Goal: Task Accomplishment & Management: Use online tool/utility

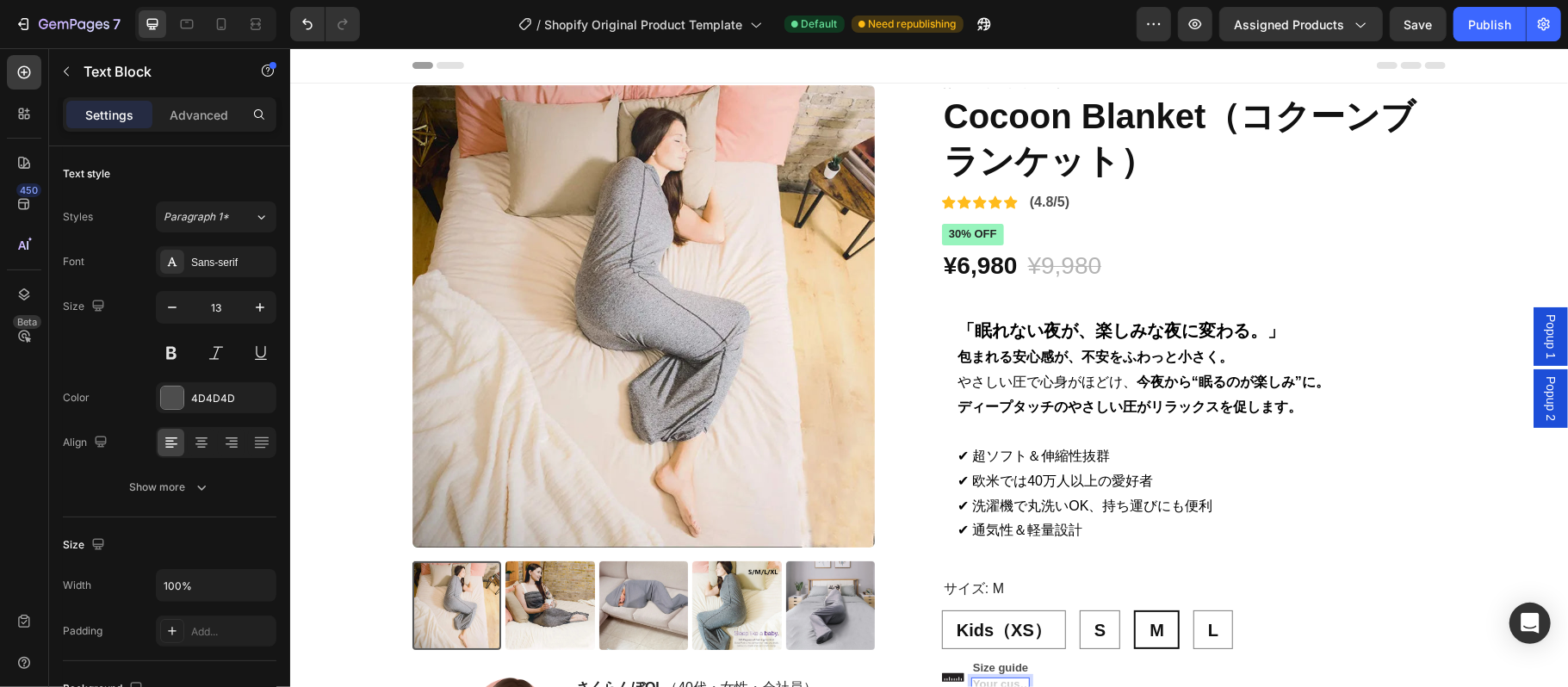
scroll to position [459, 0]
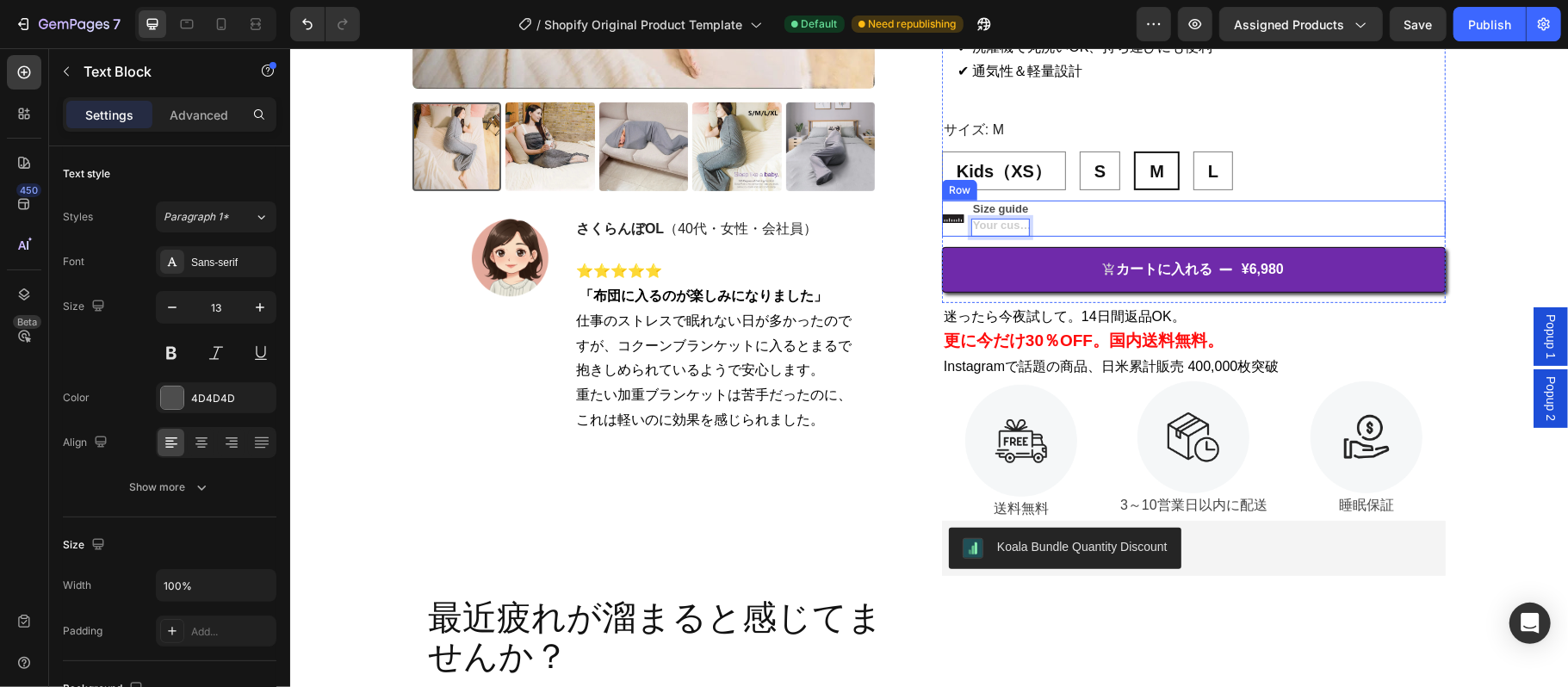
click at [1057, 222] on div "Icon Size guide Text Block Text Block 0 Row" at bounding box center [1193, 218] width 503 height 36
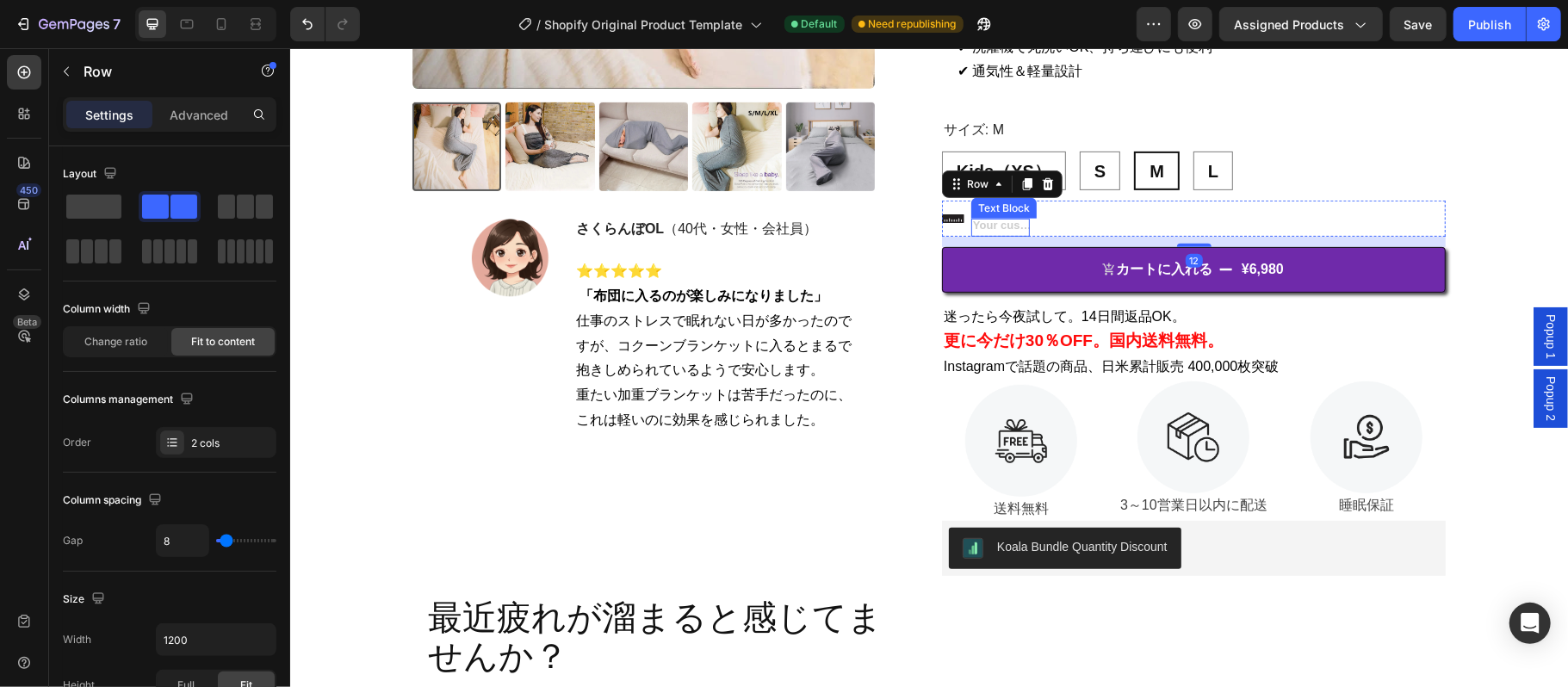
click at [1003, 226] on div "Rich Text Editor. Editing area: main" at bounding box center [1000, 226] width 58 height 18
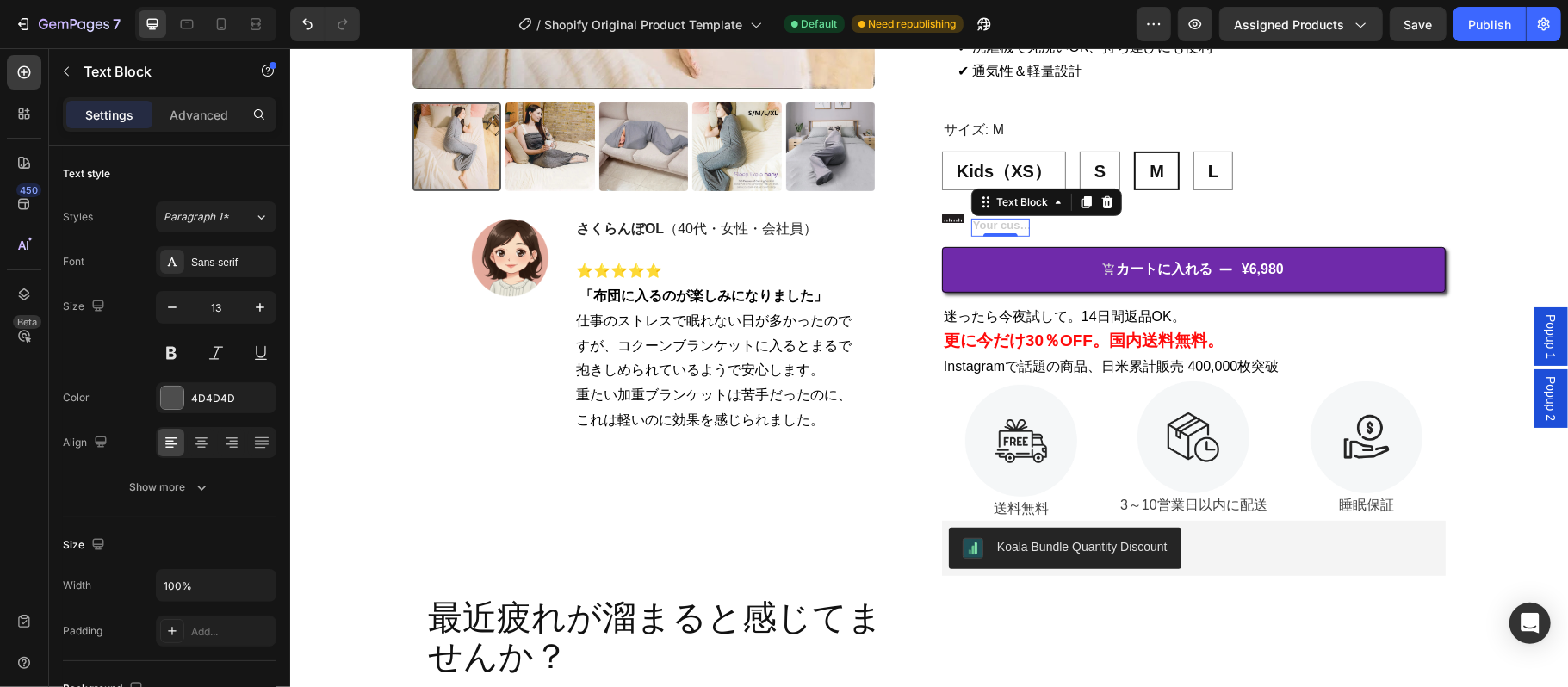
click at [1006, 226] on div "Rich Text Editor. Editing area: main" at bounding box center [1000, 226] width 58 height 18
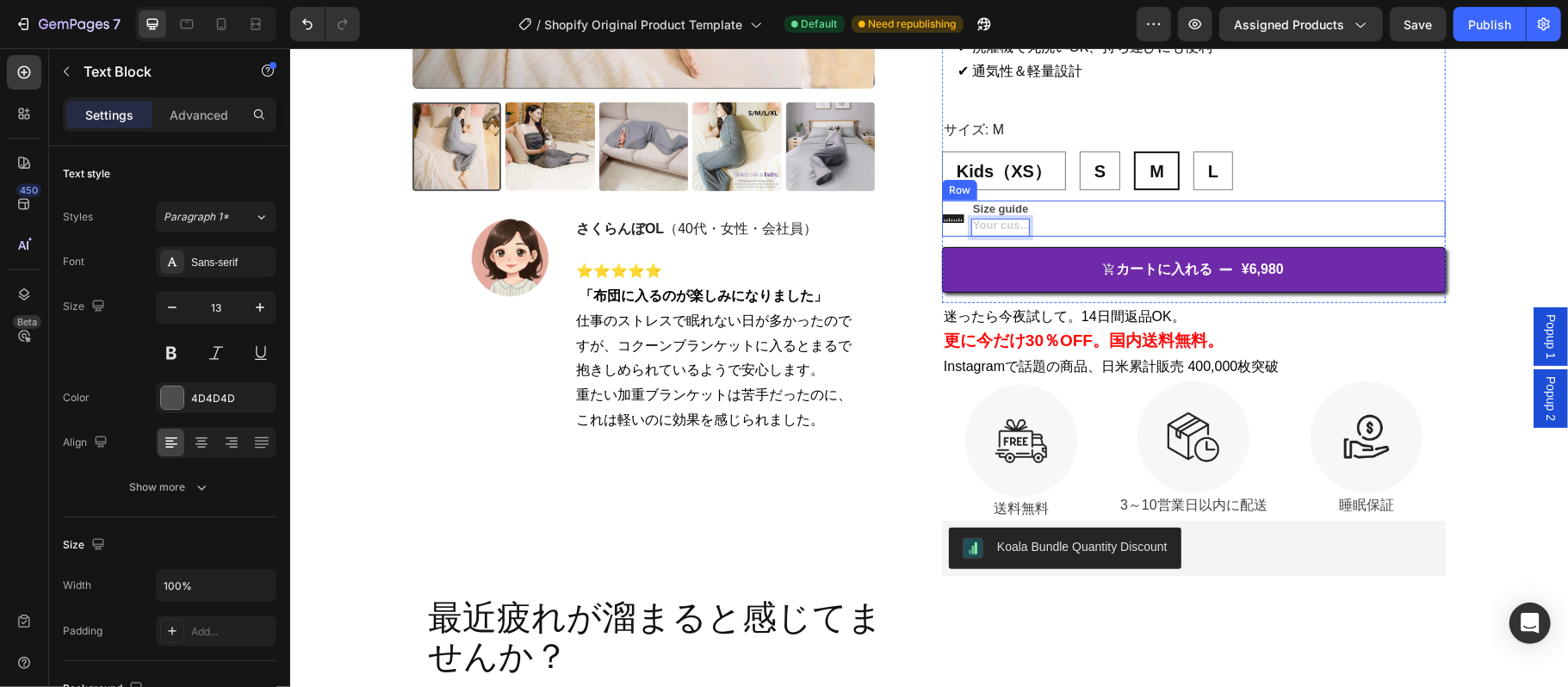
click at [1045, 209] on div "Icon Size guide Text Block Text Block 0 Row" at bounding box center [1193, 218] width 503 height 36
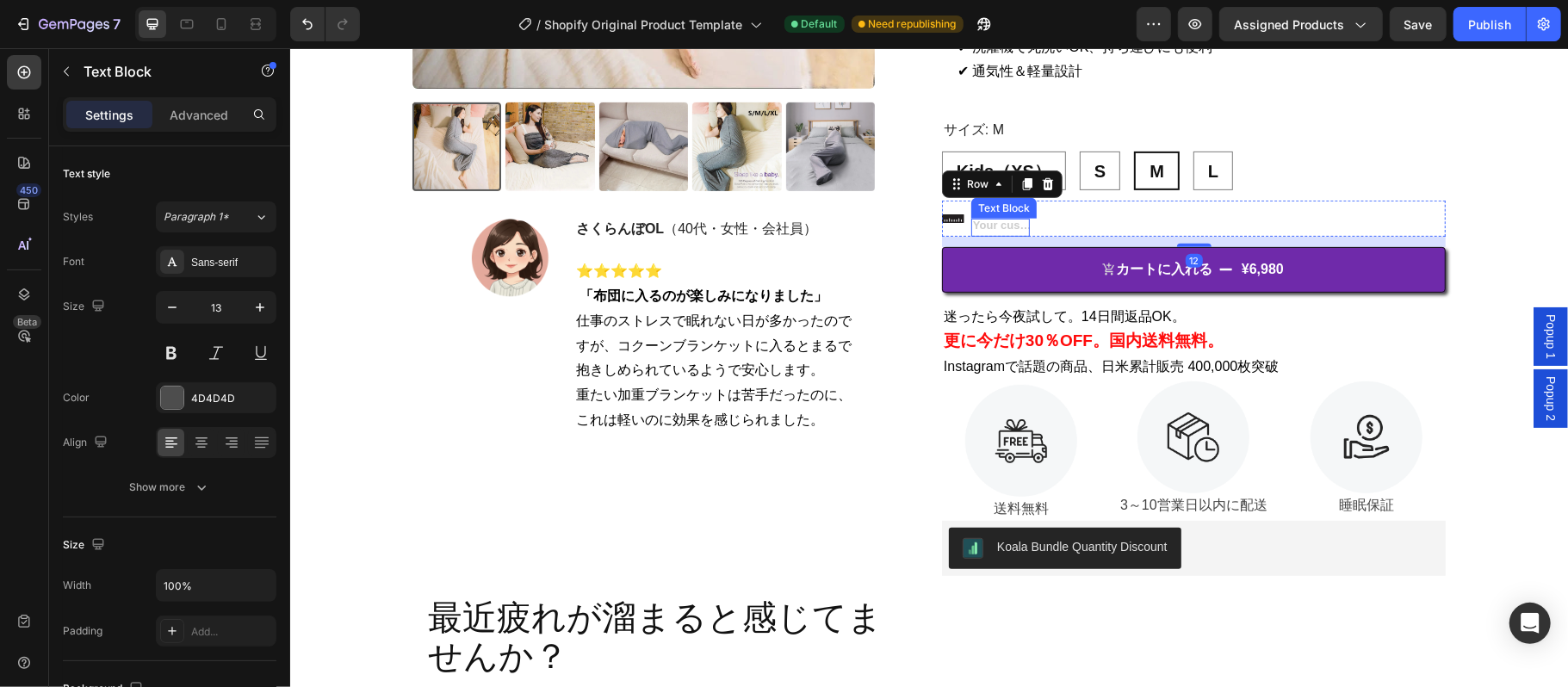
click at [1007, 221] on div "Rich Text Editor. Editing area: main" at bounding box center [1000, 226] width 58 height 18
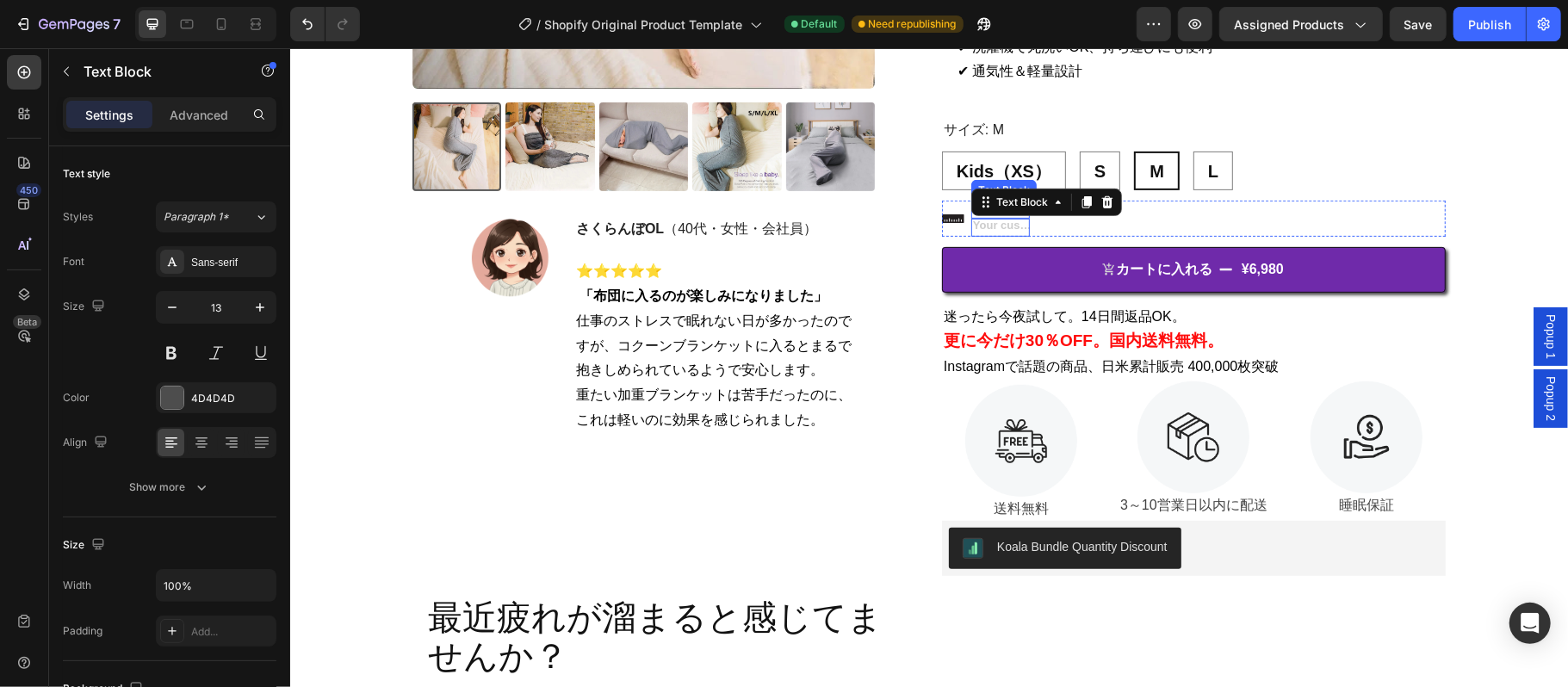
click at [1006, 211] on div "Text Block" at bounding box center [1045, 201] width 151 height 27
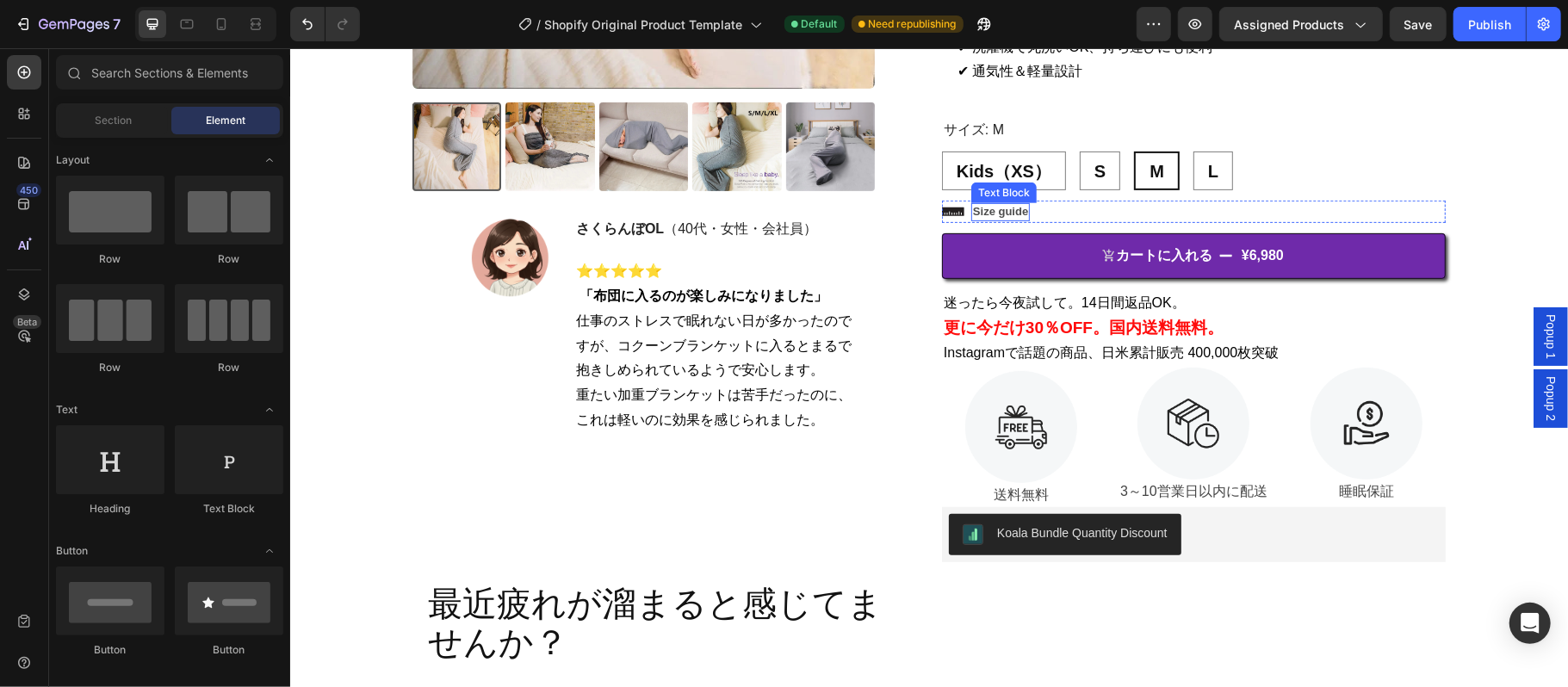
click at [1016, 210] on p "Size guide" at bounding box center [999, 211] width 55 height 15
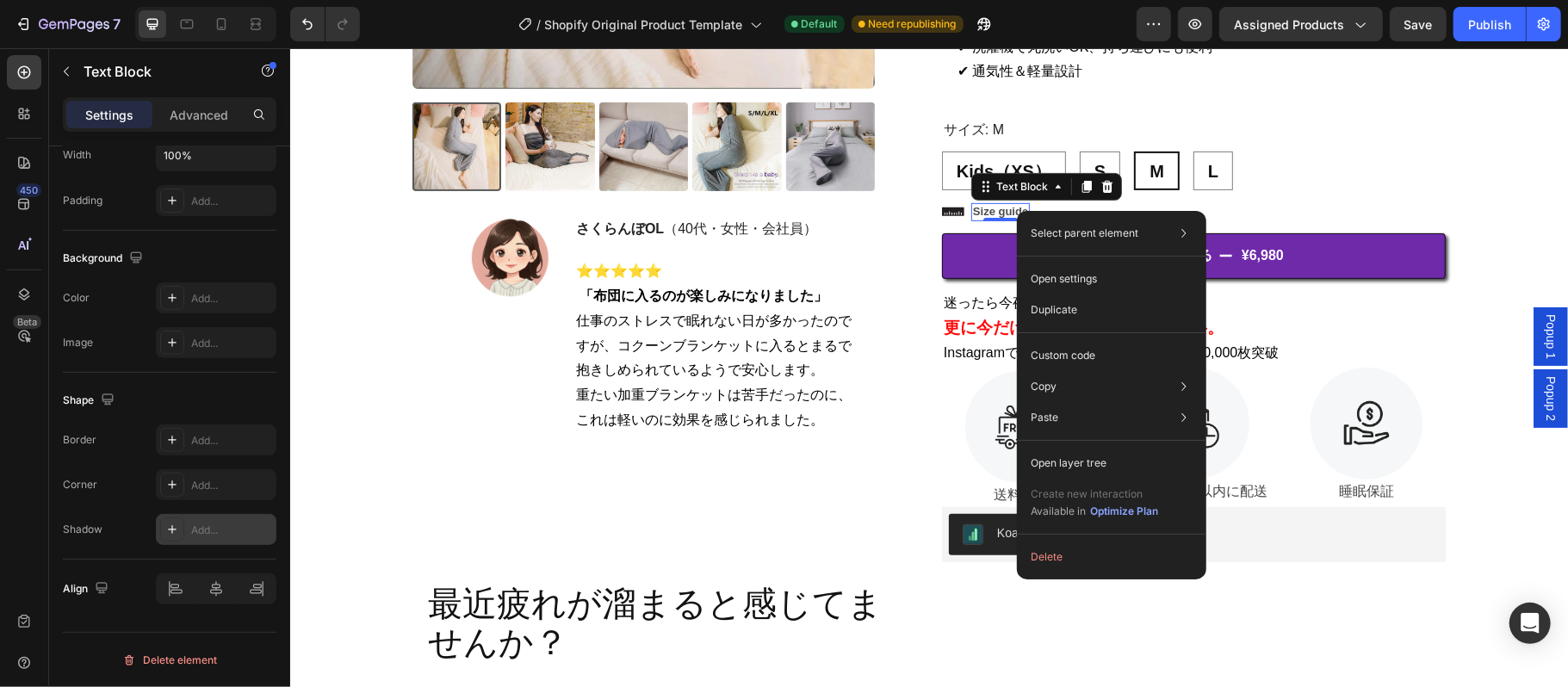
scroll to position [0, 0]
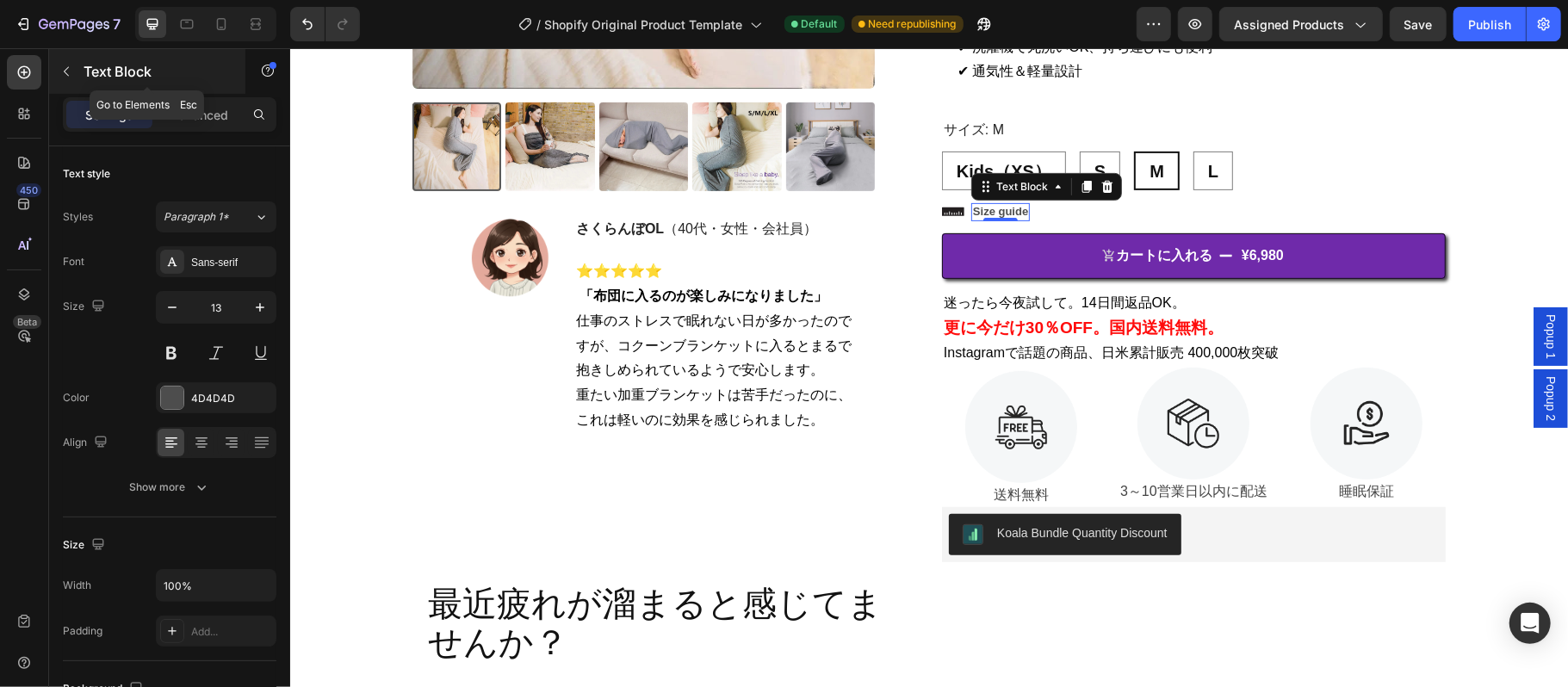
click at [73, 69] on button "button" at bounding box center [66, 71] width 27 height 27
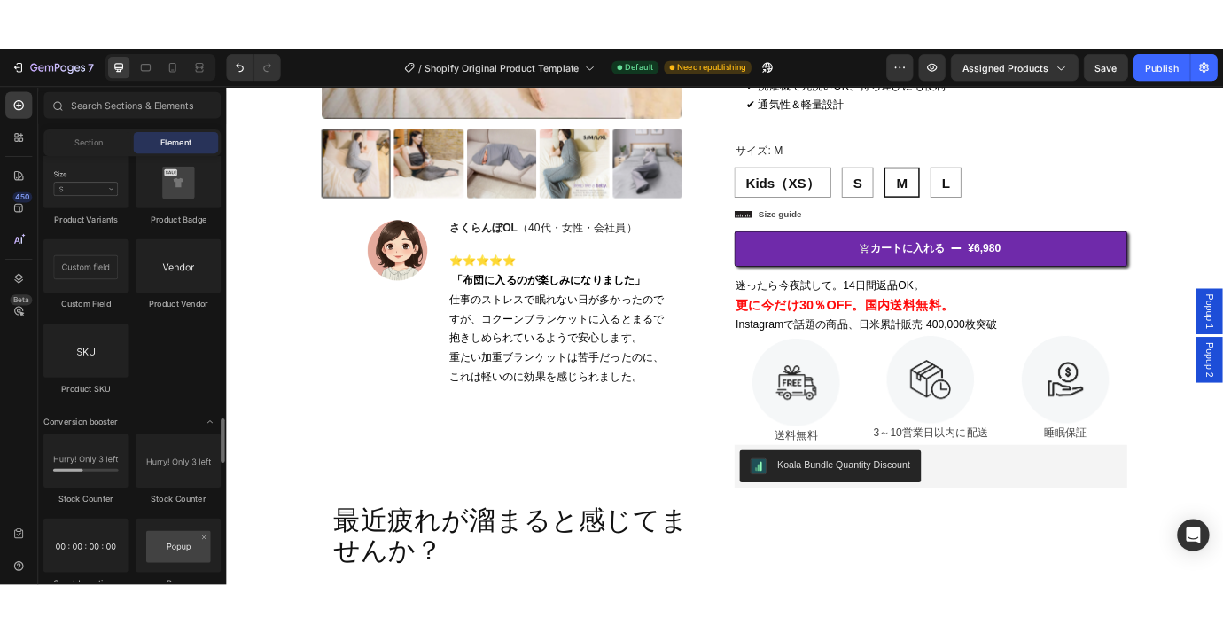
scroll to position [3426, 0]
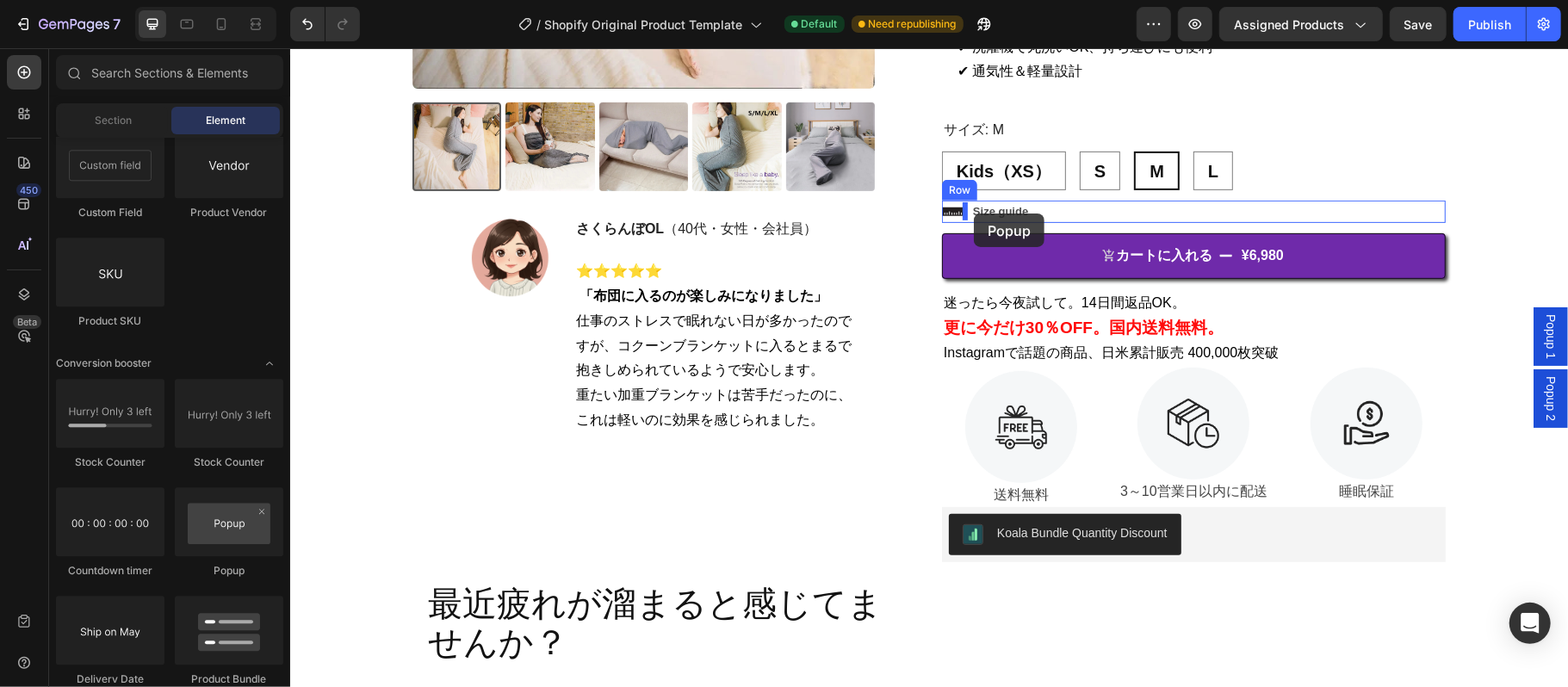
drag, startPoint x: 522, startPoint y: 583, endPoint x: 972, endPoint y: 213, distance: 582.6
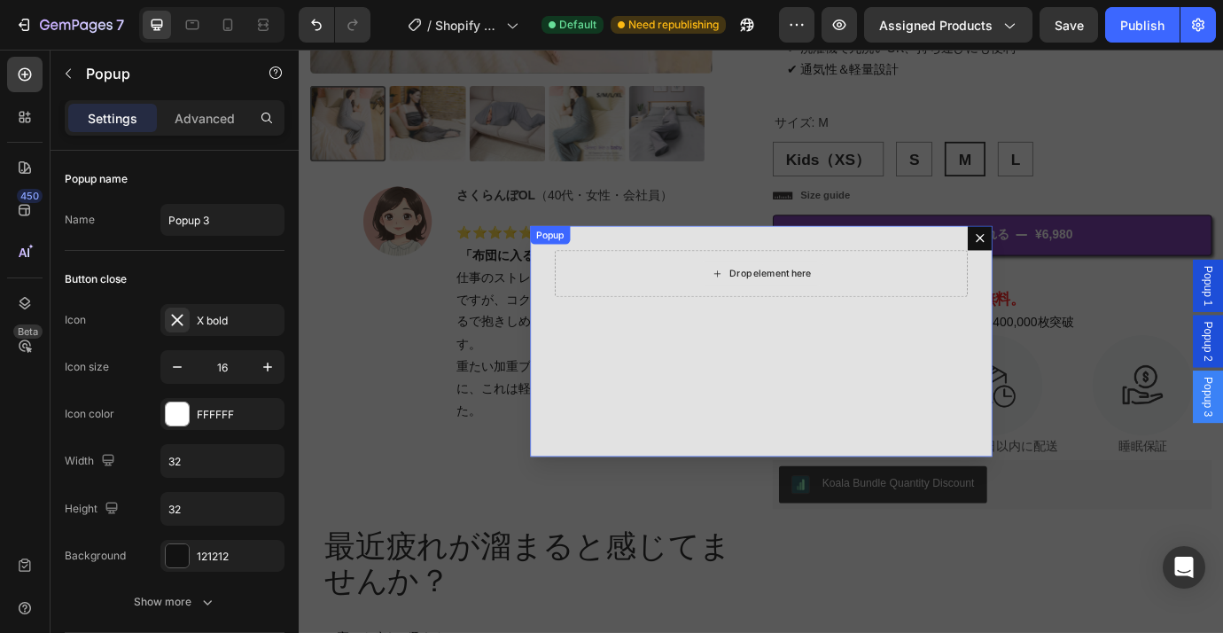
click at [813, 297] on div "Drop element here" at bounding box center [831, 307] width 144 height 28
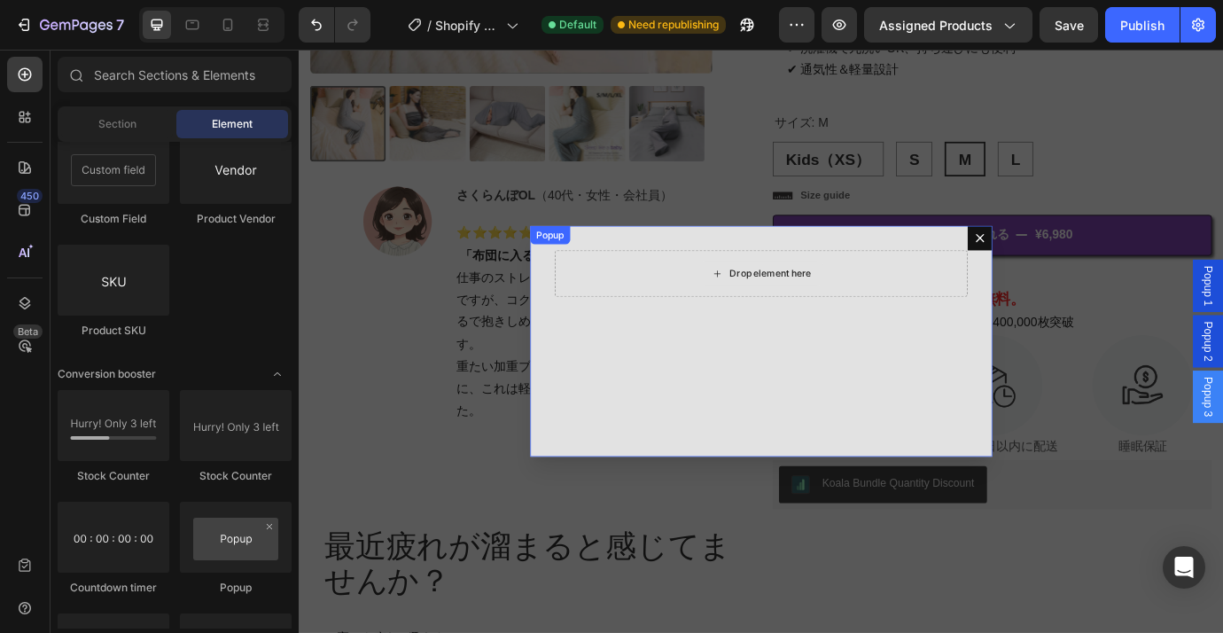
click at [805, 298] on div "Drop element here" at bounding box center [831, 307] width 144 height 28
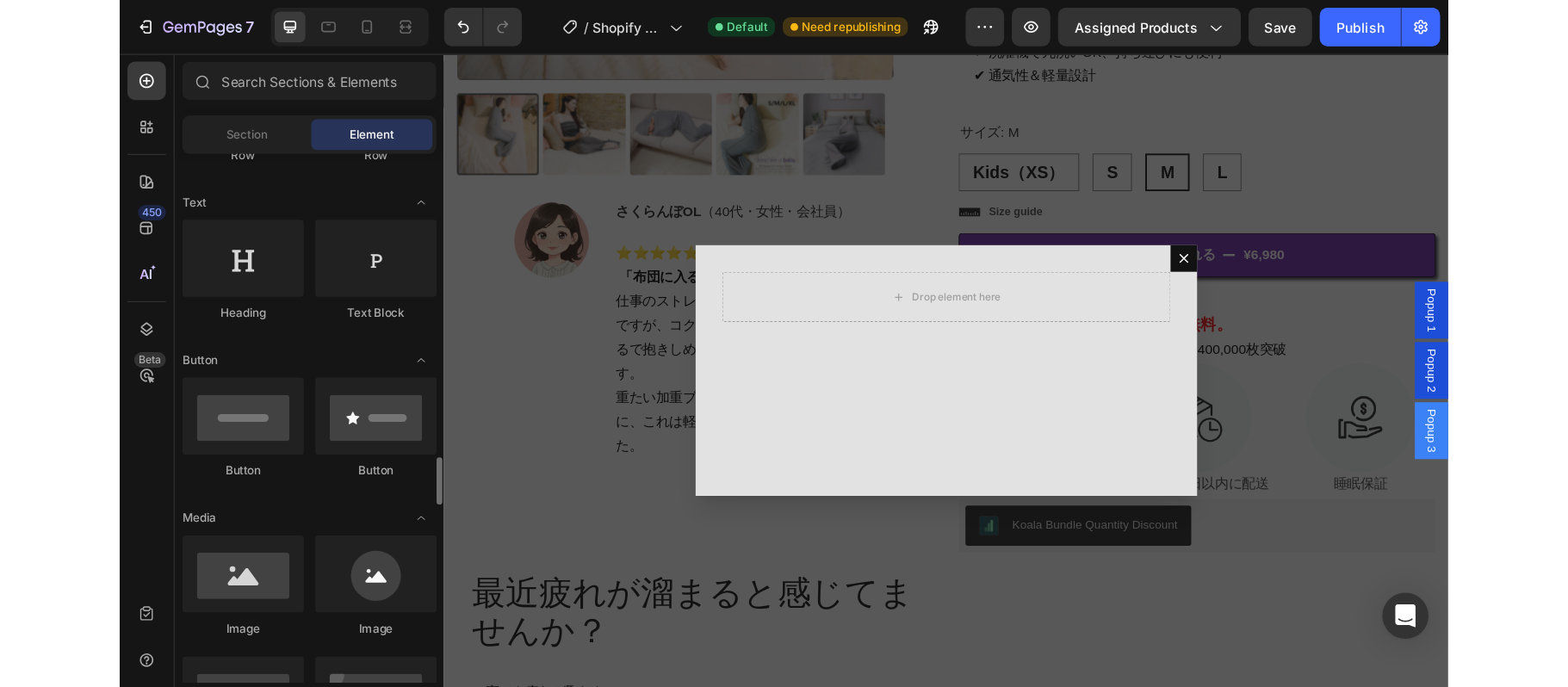
scroll to position [459, 0]
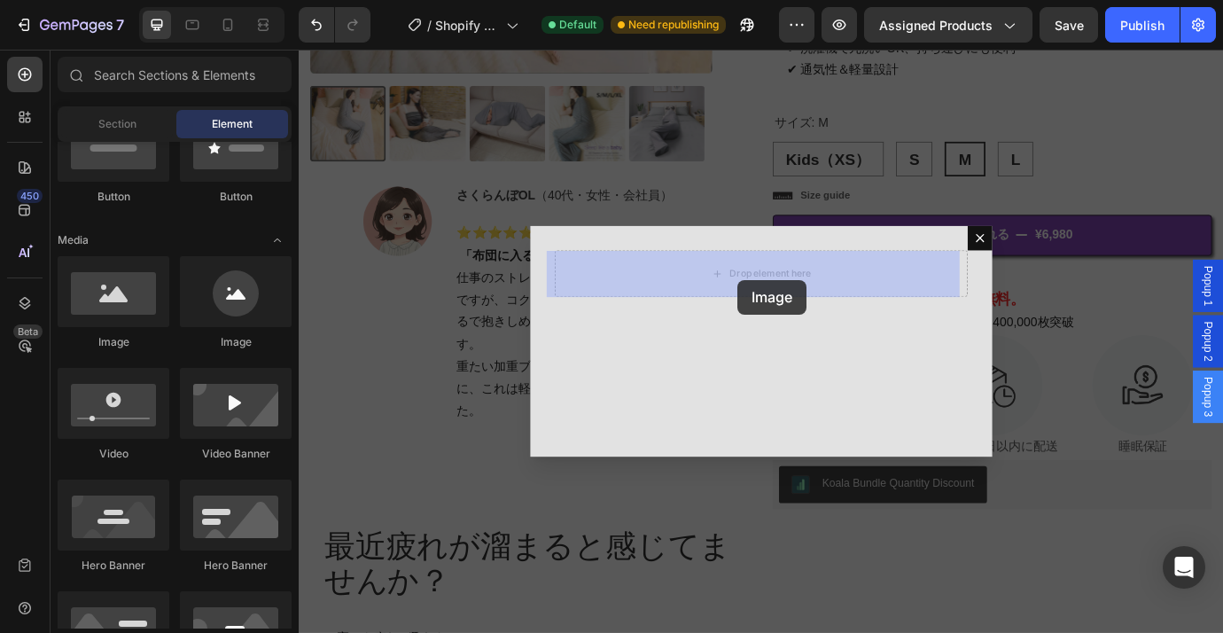
drag, startPoint x: 427, startPoint y: 352, endPoint x: 803, endPoint y: 315, distance: 377.5
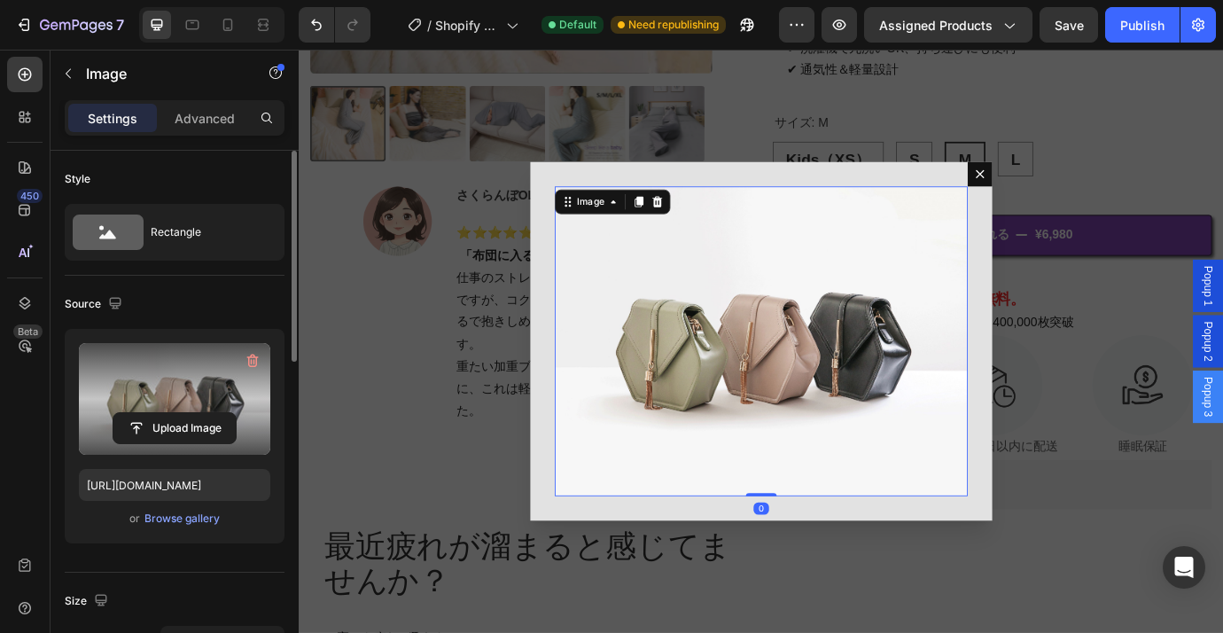
click at [186, 372] on label at bounding box center [174, 399] width 191 height 112
click at [186, 413] on input "file" at bounding box center [174, 428] width 122 height 30
click at [246, 359] on icon "button" at bounding box center [253, 361] width 18 height 18
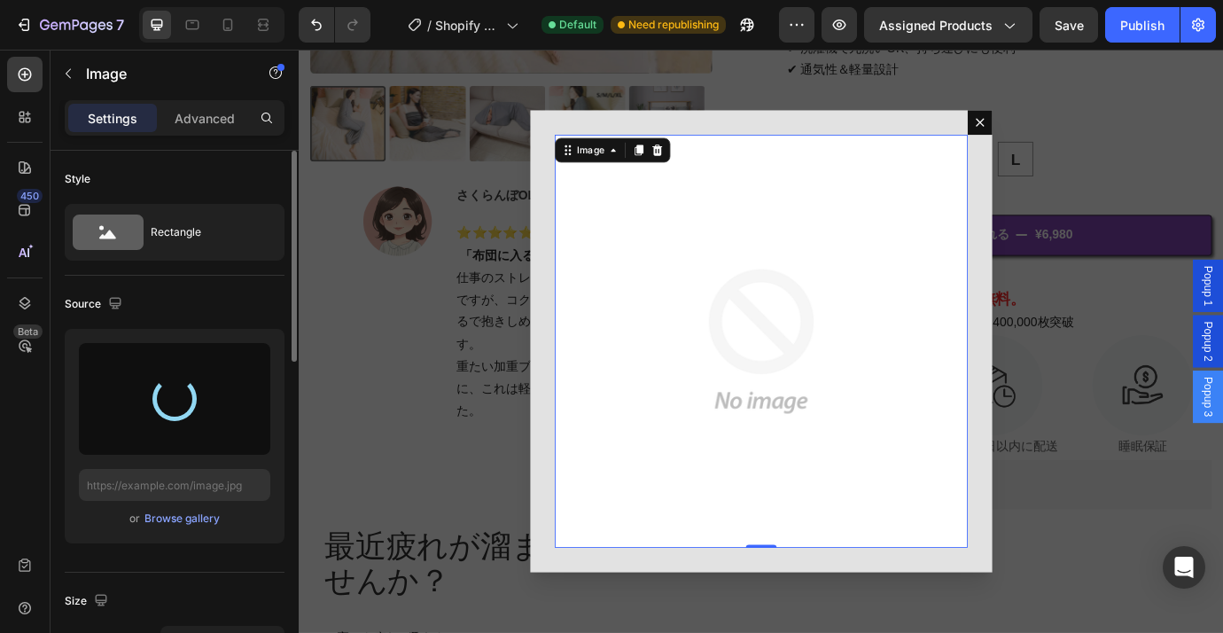
type input "[URL][DOMAIN_NAME]"
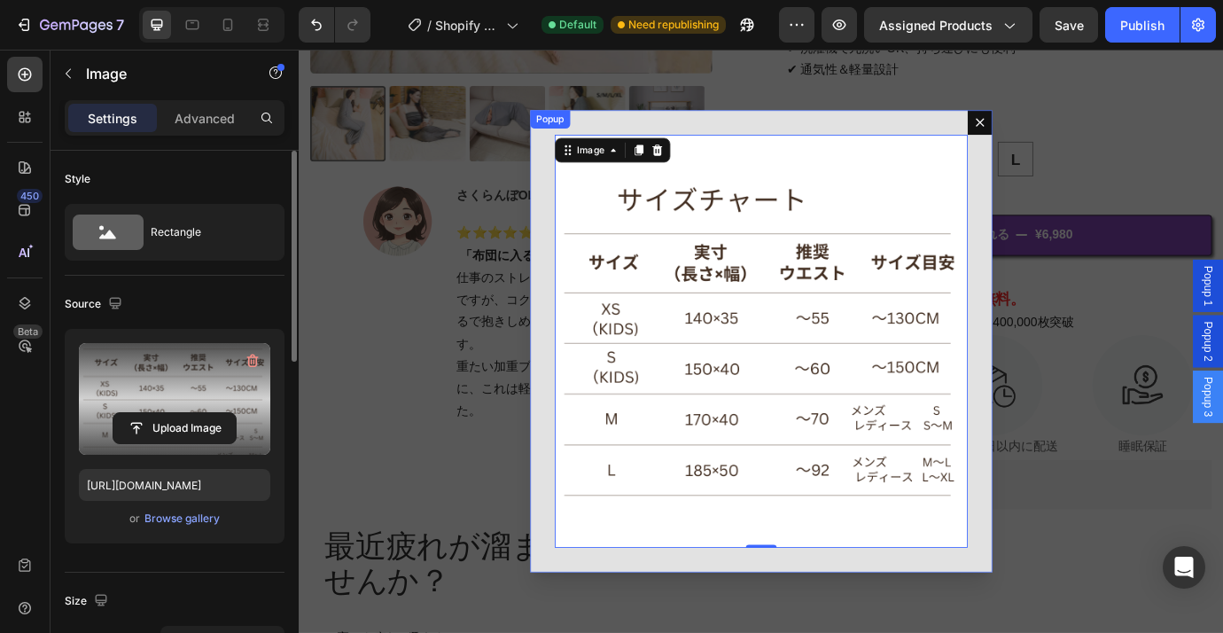
click at [1078, 386] on div "Image 0" at bounding box center [830, 386] width 532 height 532
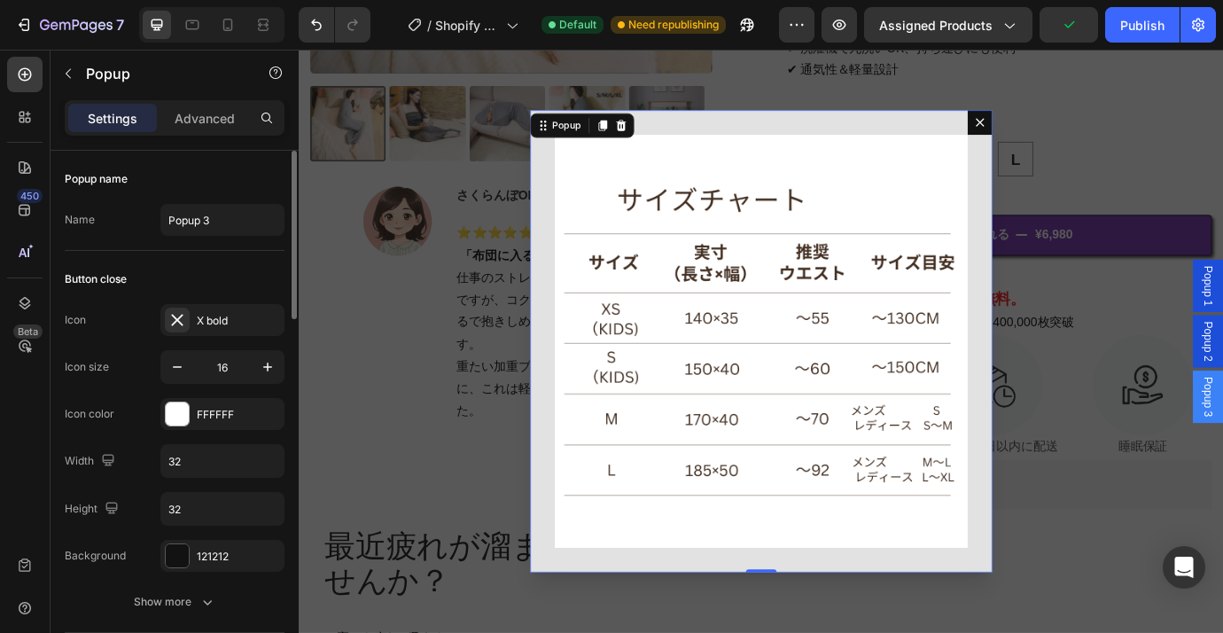
click at [1078, 136] on icon "Dialog content" at bounding box center [1083, 134] width 10 height 10
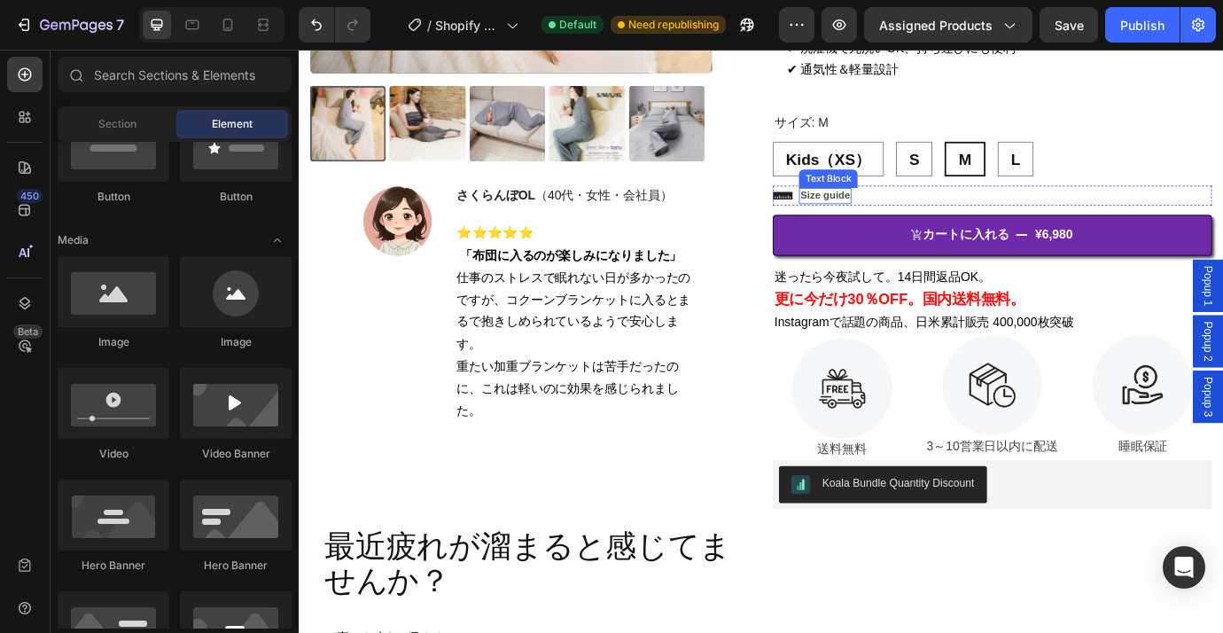
click at [917, 213] on p "Size guide" at bounding box center [903, 218] width 57 height 15
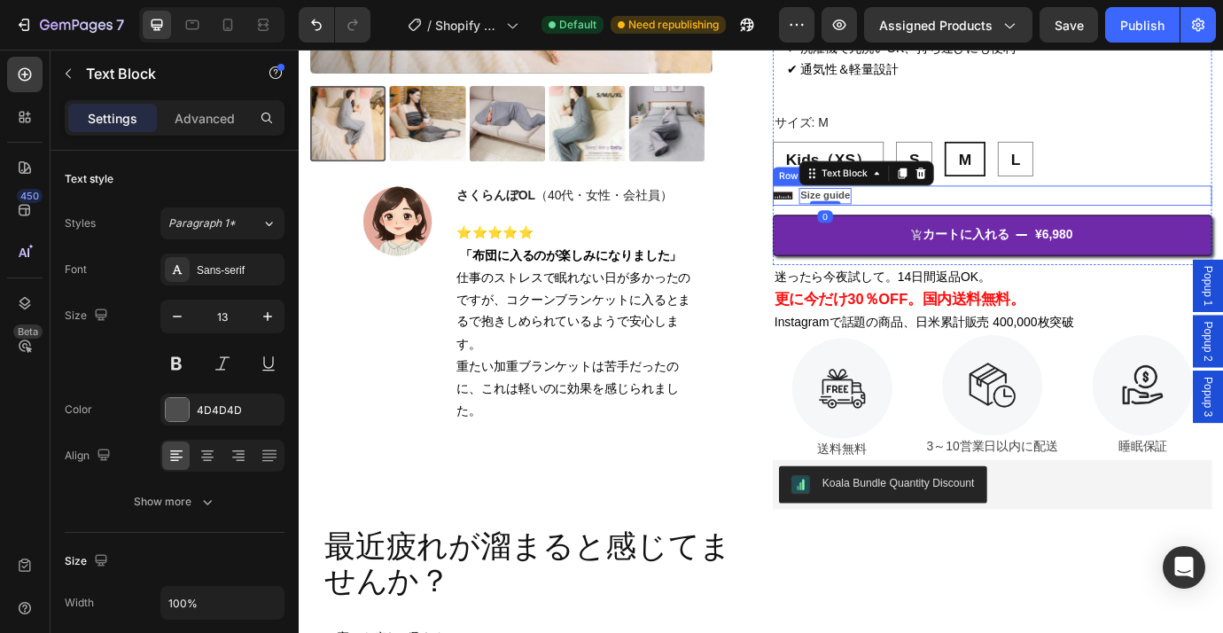
click at [950, 213] on div "Icon Size guide Text Block 0 Row" at bounding box center [1096, 217] width 505 height 23
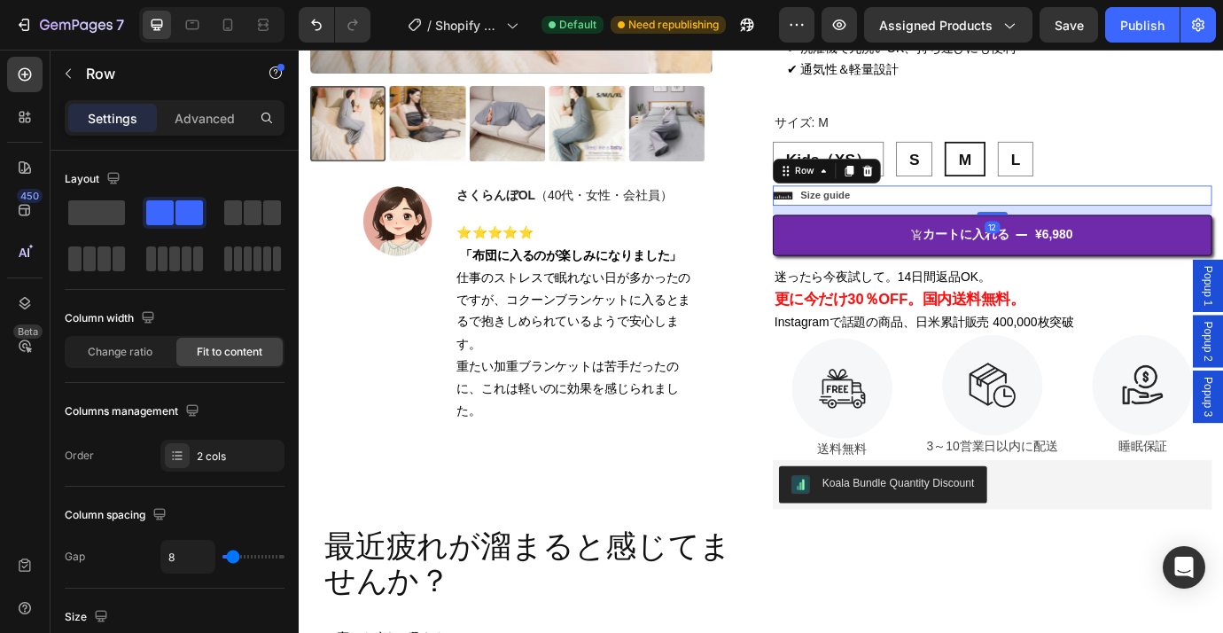
click at [937, 213] on div "Icon Size guide Text Block Row 12" at bounding box center [1096, 217] width 505 height 23
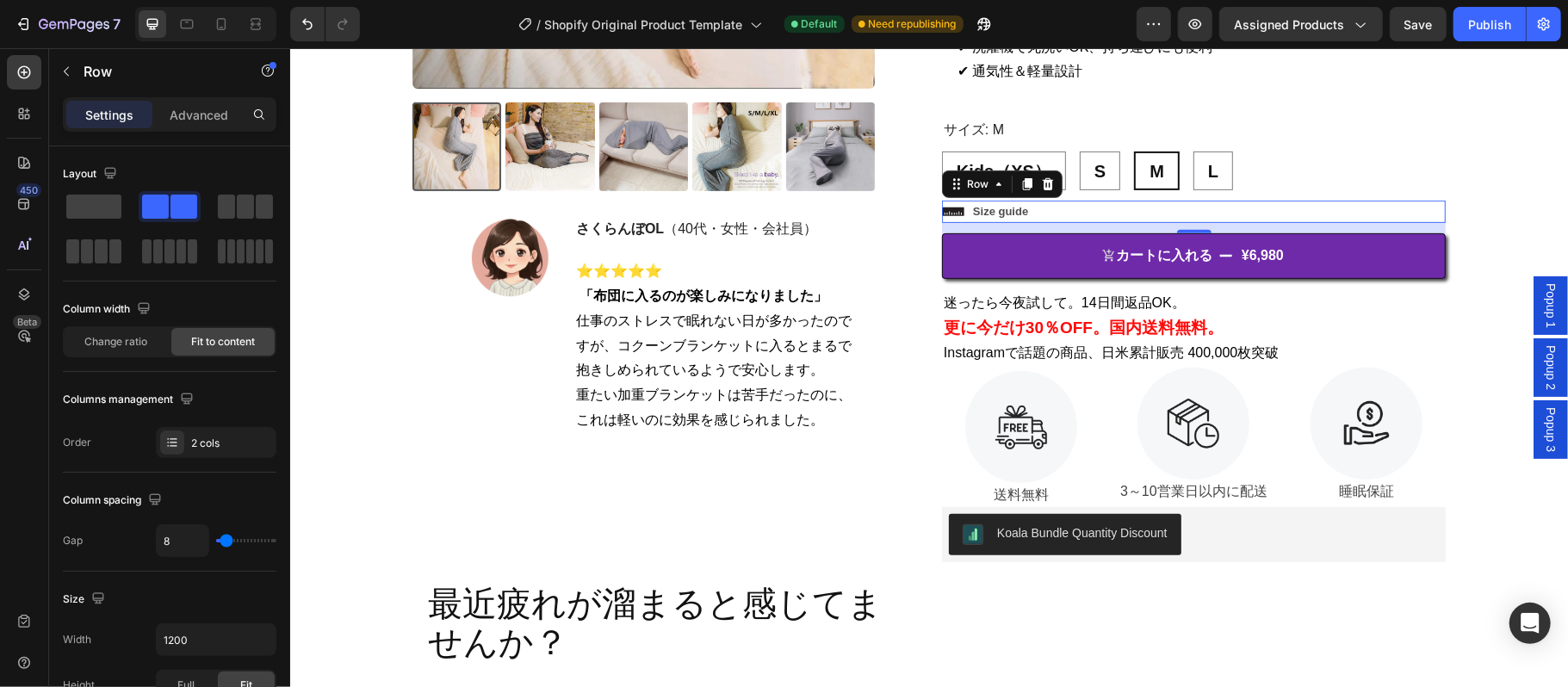
click at [1037, 209] on div "Icon Size guide Text Block Row 12" at bounding box center [1193, 211] width 503 height 22
click at [1536, 632] on icon "Open Intercom Messenger" at bounding box center [1529, 623] width 22 height 22
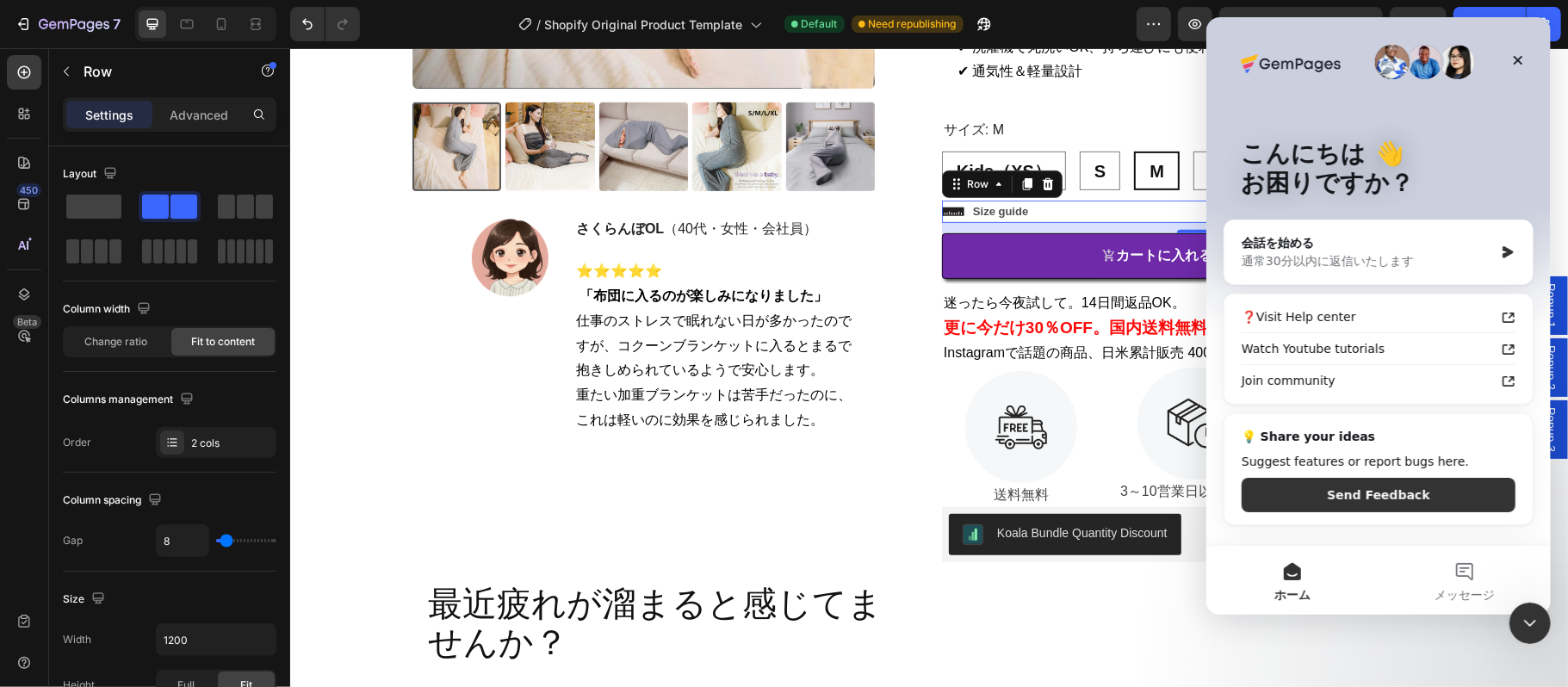
scroll to position [0, 0]
click at [1535, 632] on icon "Intercom Messengerを閉じる" at bounding box center [1528, 622] width 20 height 20
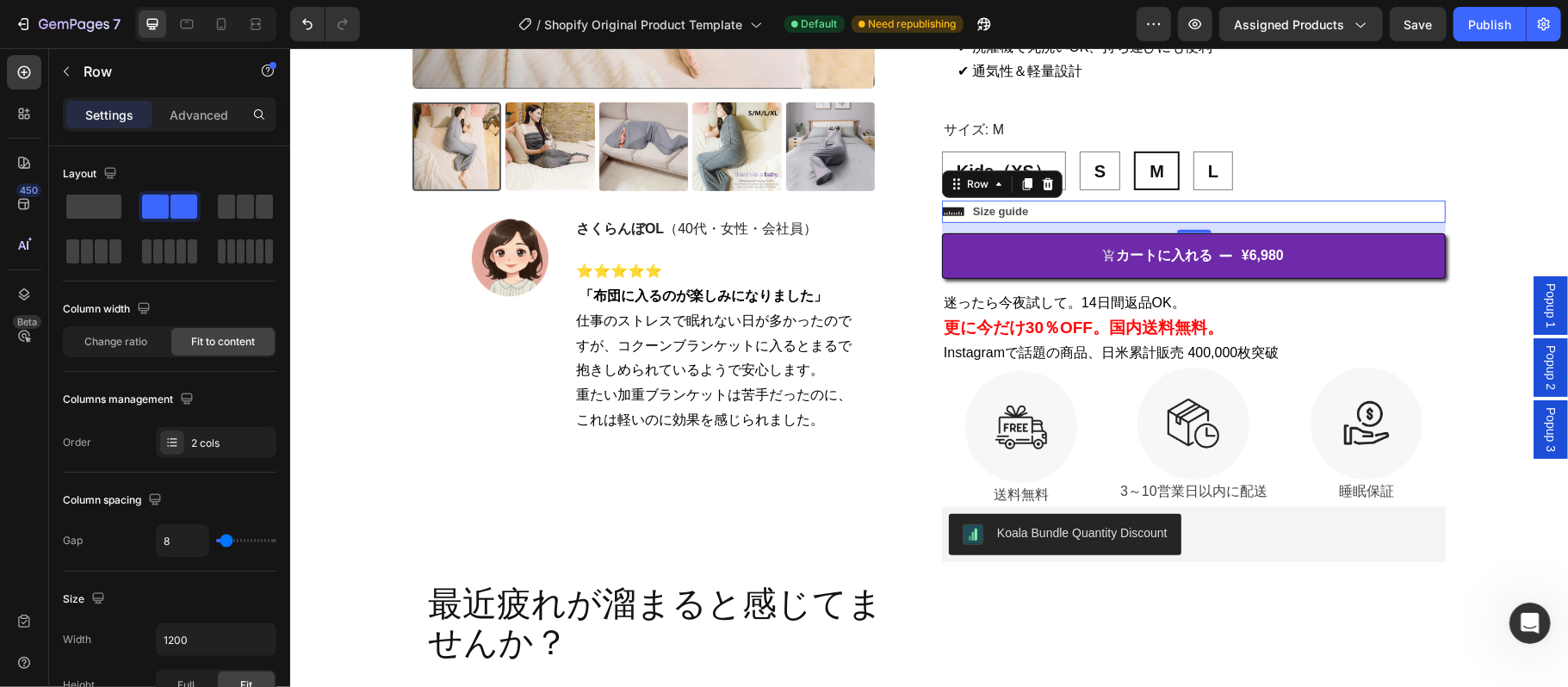
click at [1037, 213] on div "Icon Size guide Text Block Row 12" at bounding box center [1193, 211] width 503 height 22
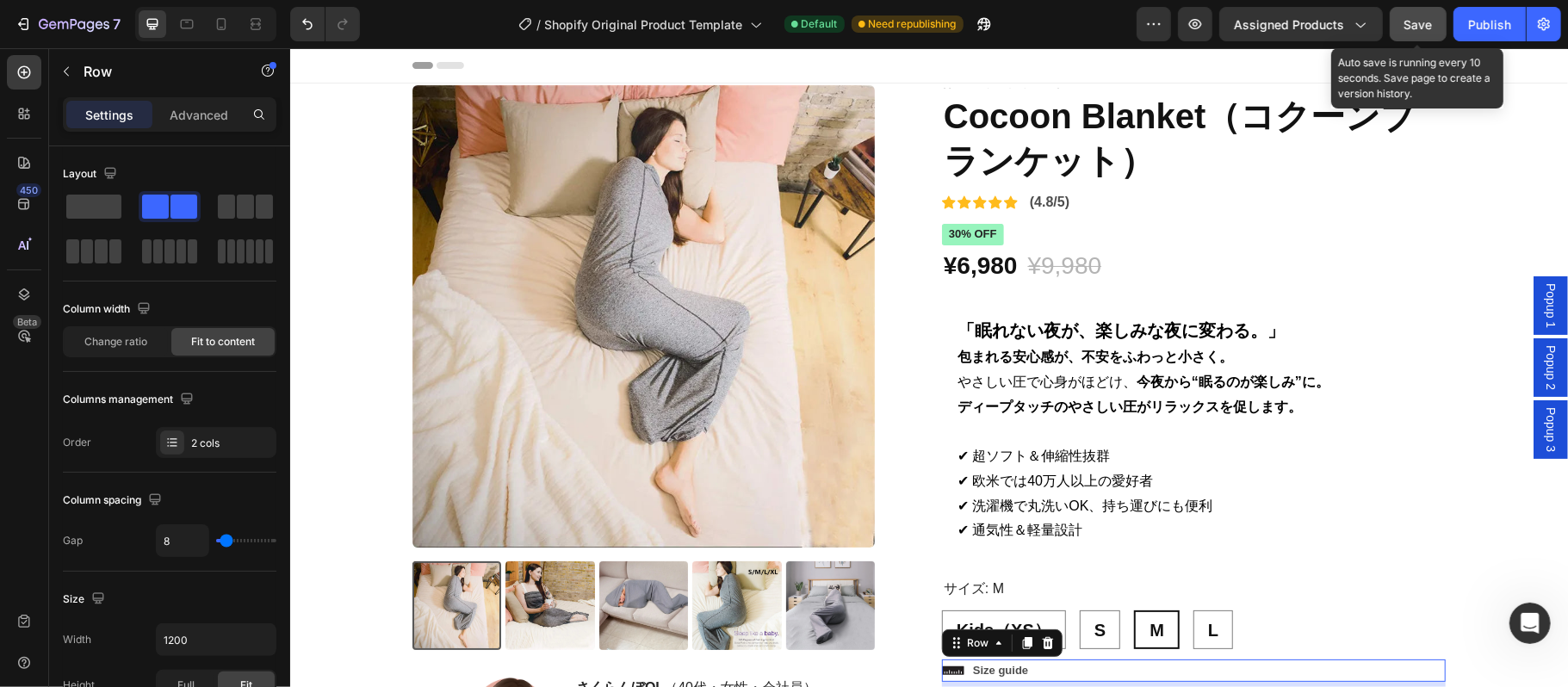
click at [1420, 22] on span "Save" at bounding box center [1417, 24] width 28 height 15
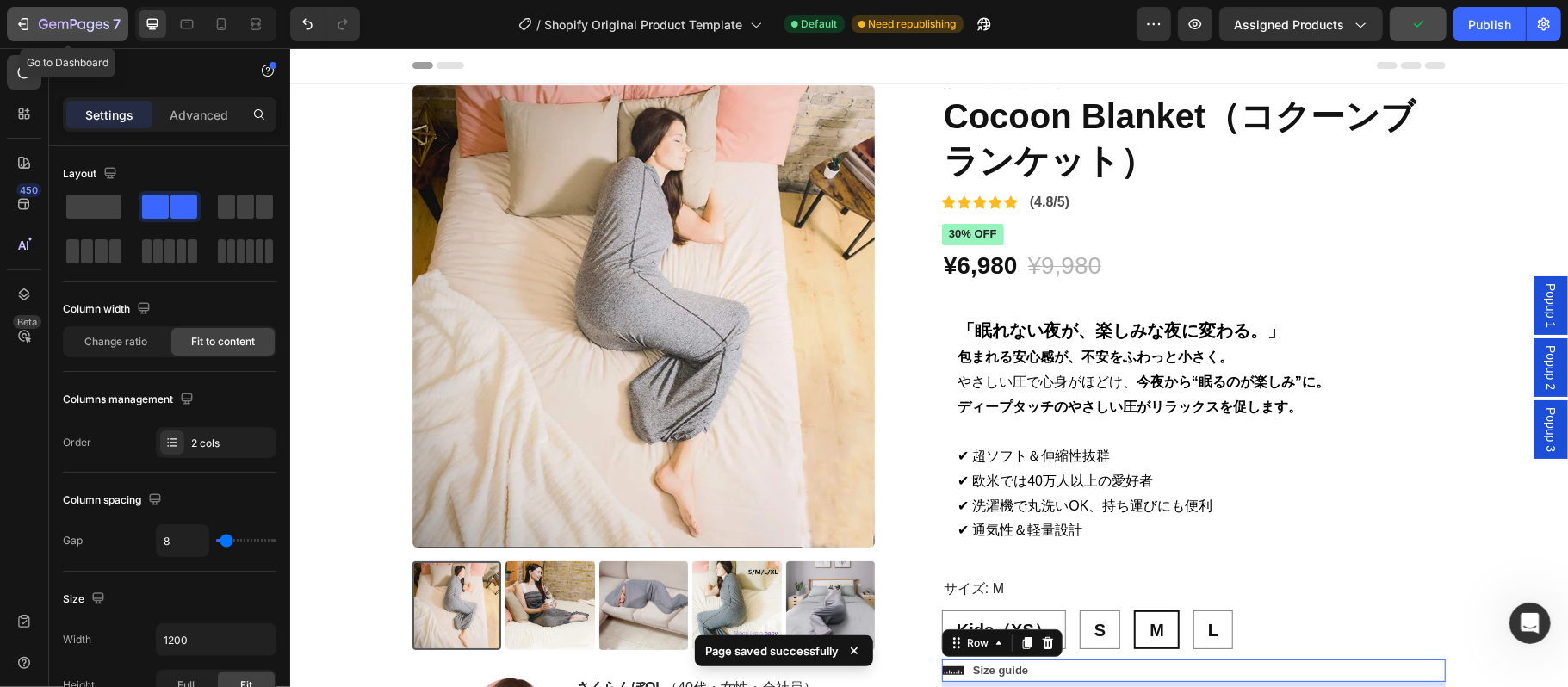
click at [34, 18] on div "7" at bounding box center [67, 23] width 106 height 20
